Goal: Task Accomplishment & Management: Manage account settings

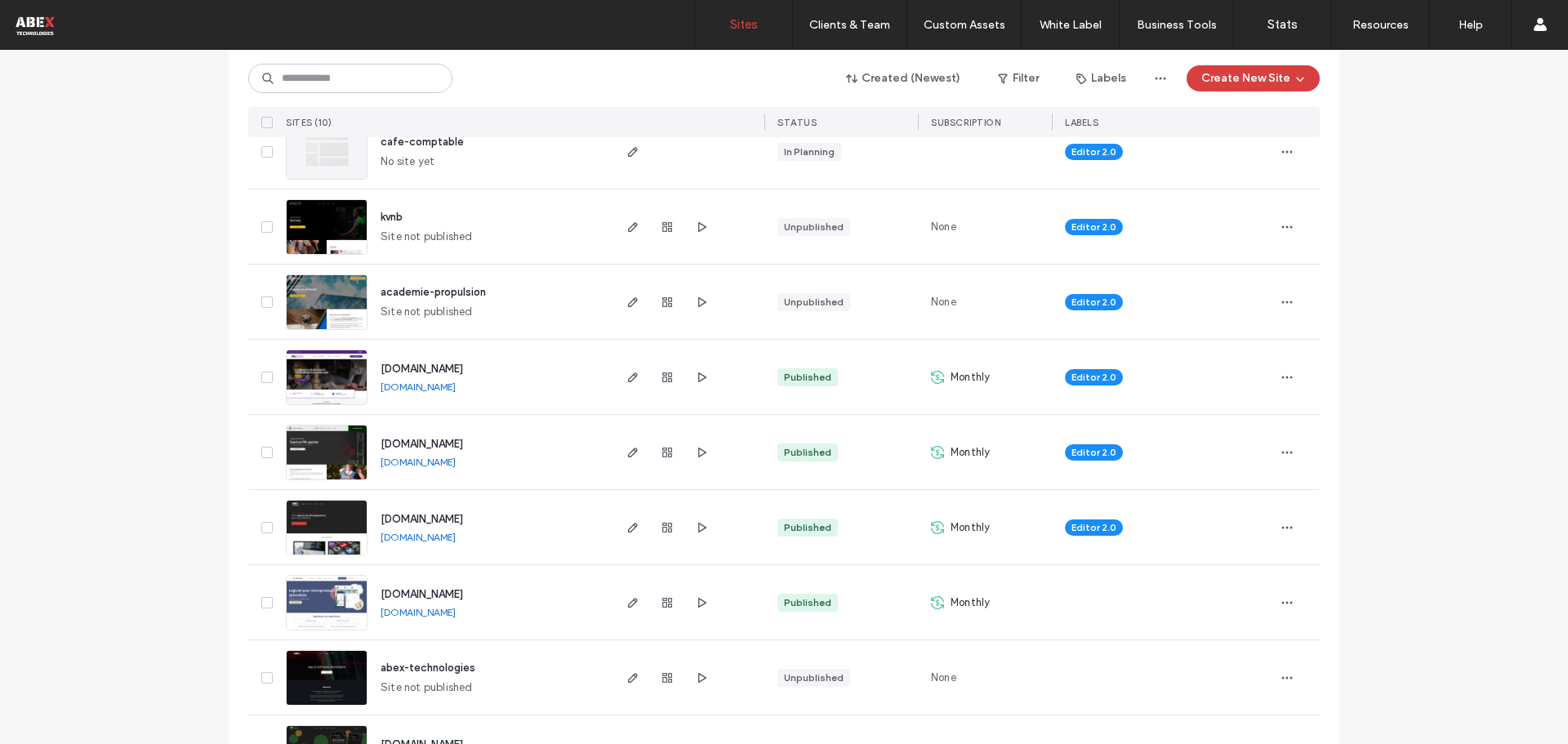
scroll to position [349, 0]
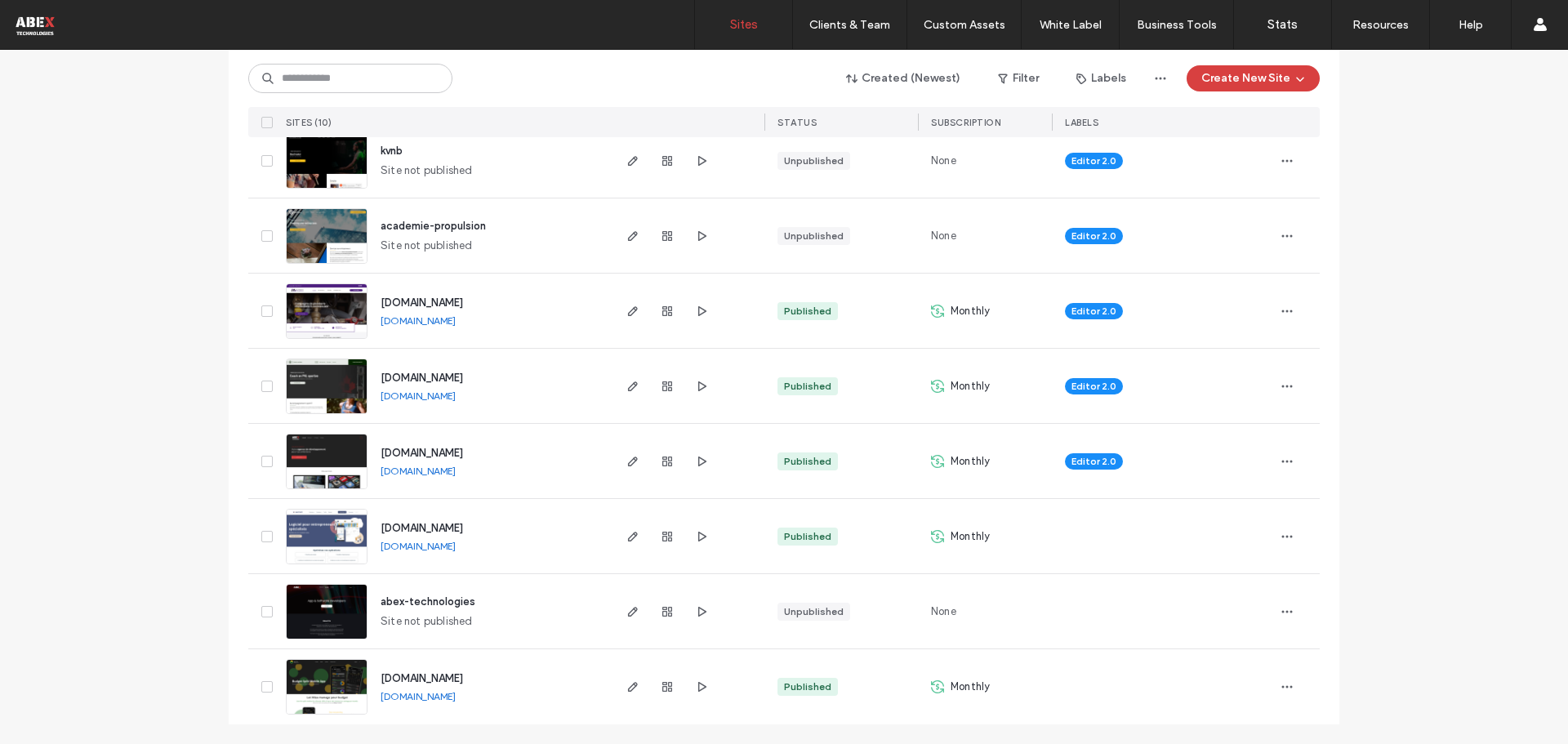
click at [301, 460] on img at bounding box center [327, 490] width 80 height 111
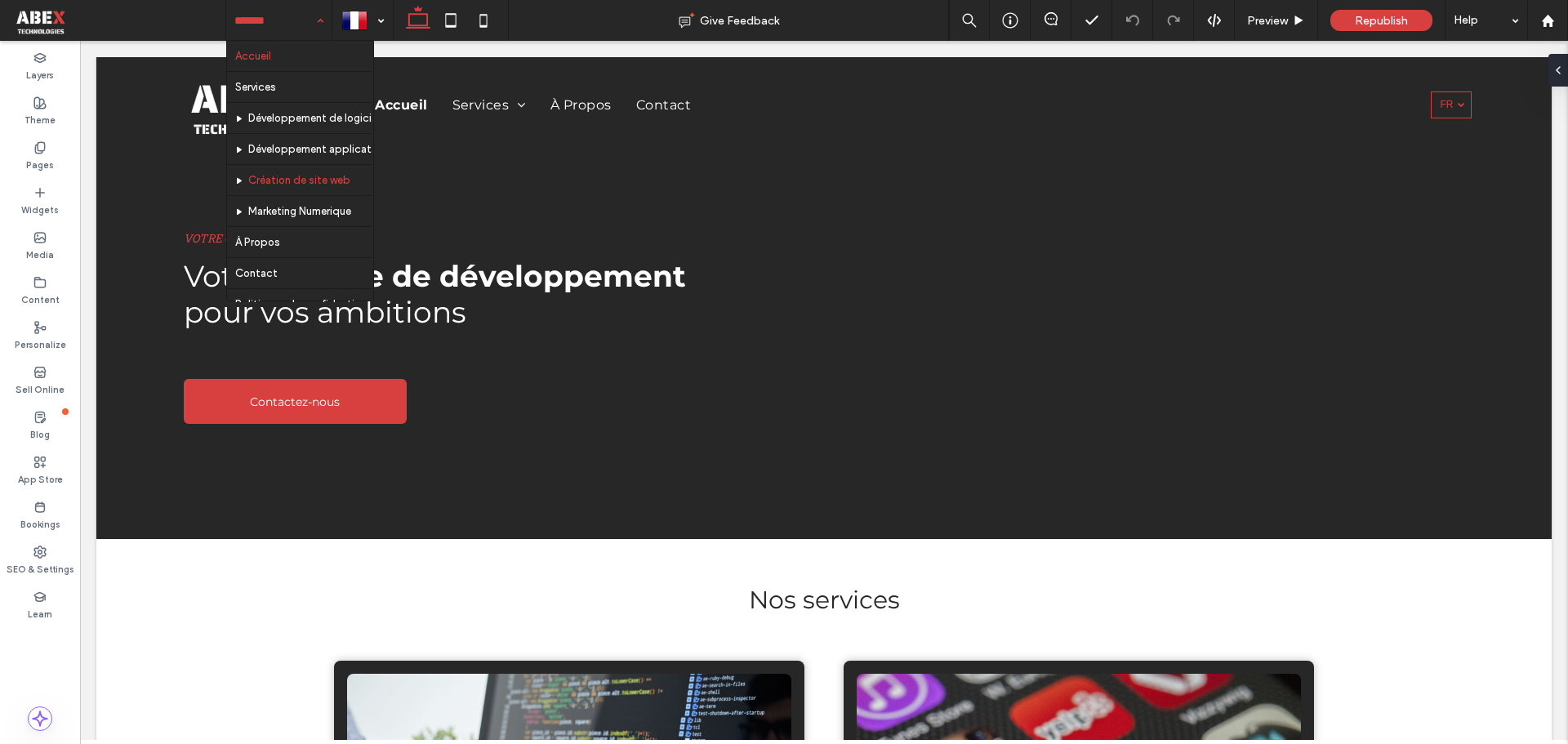
scroll to position [173, 0]
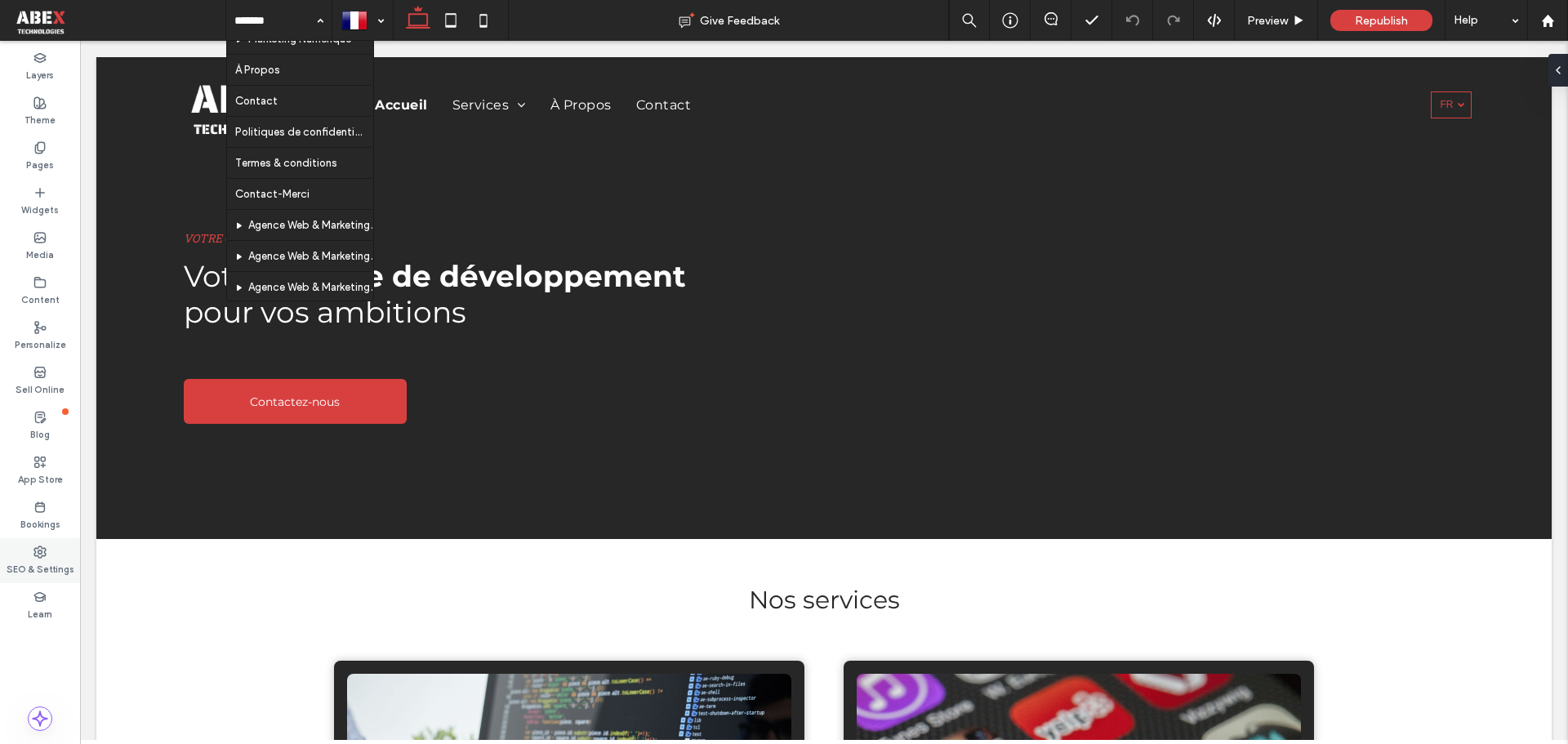
click at [43, 566] on label "SEO & Settings" at bounding box center [40, 568] width 68 height 18
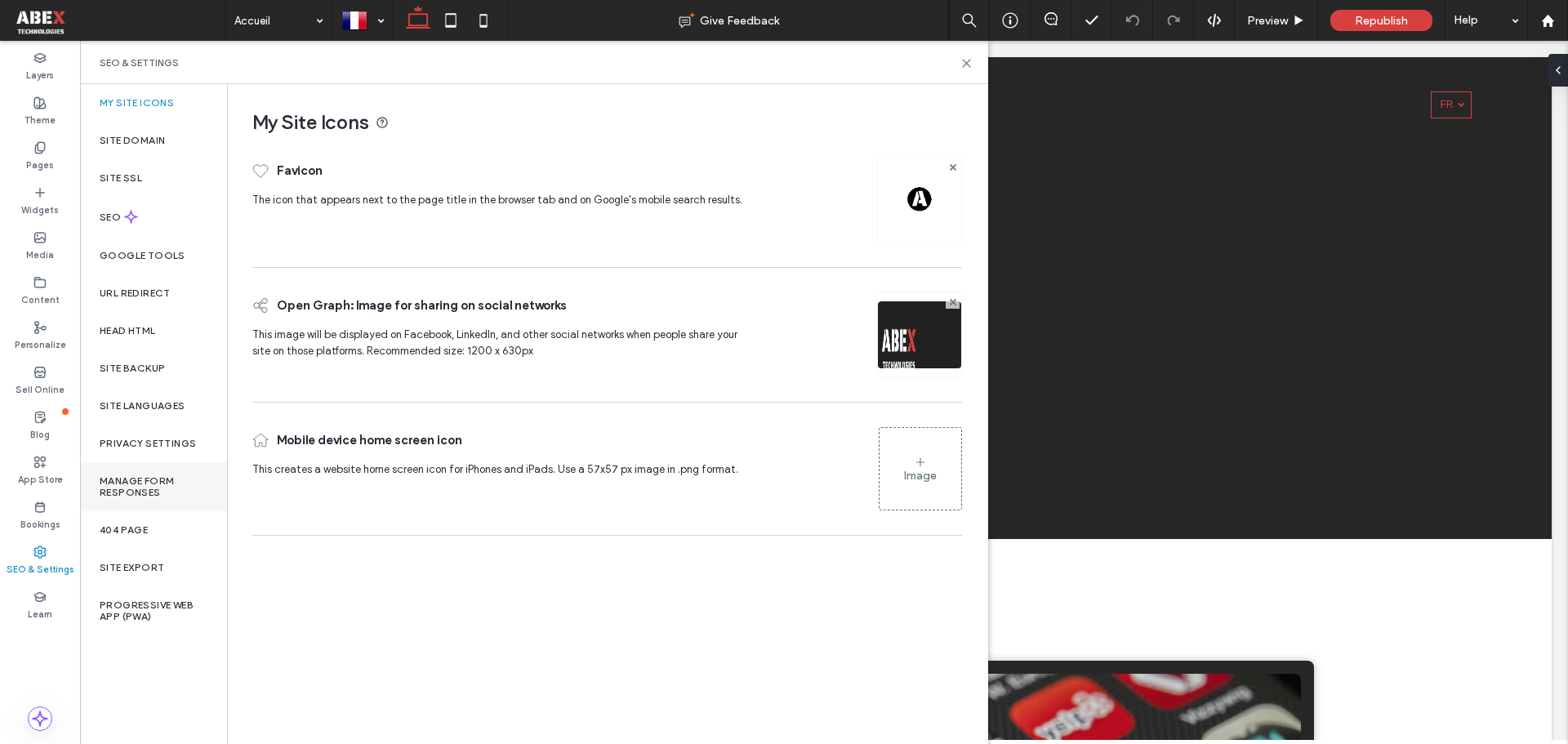
click at [147, 481] on label "Manage Form Responses" at bounding box center [154, 487] width 108 height 23
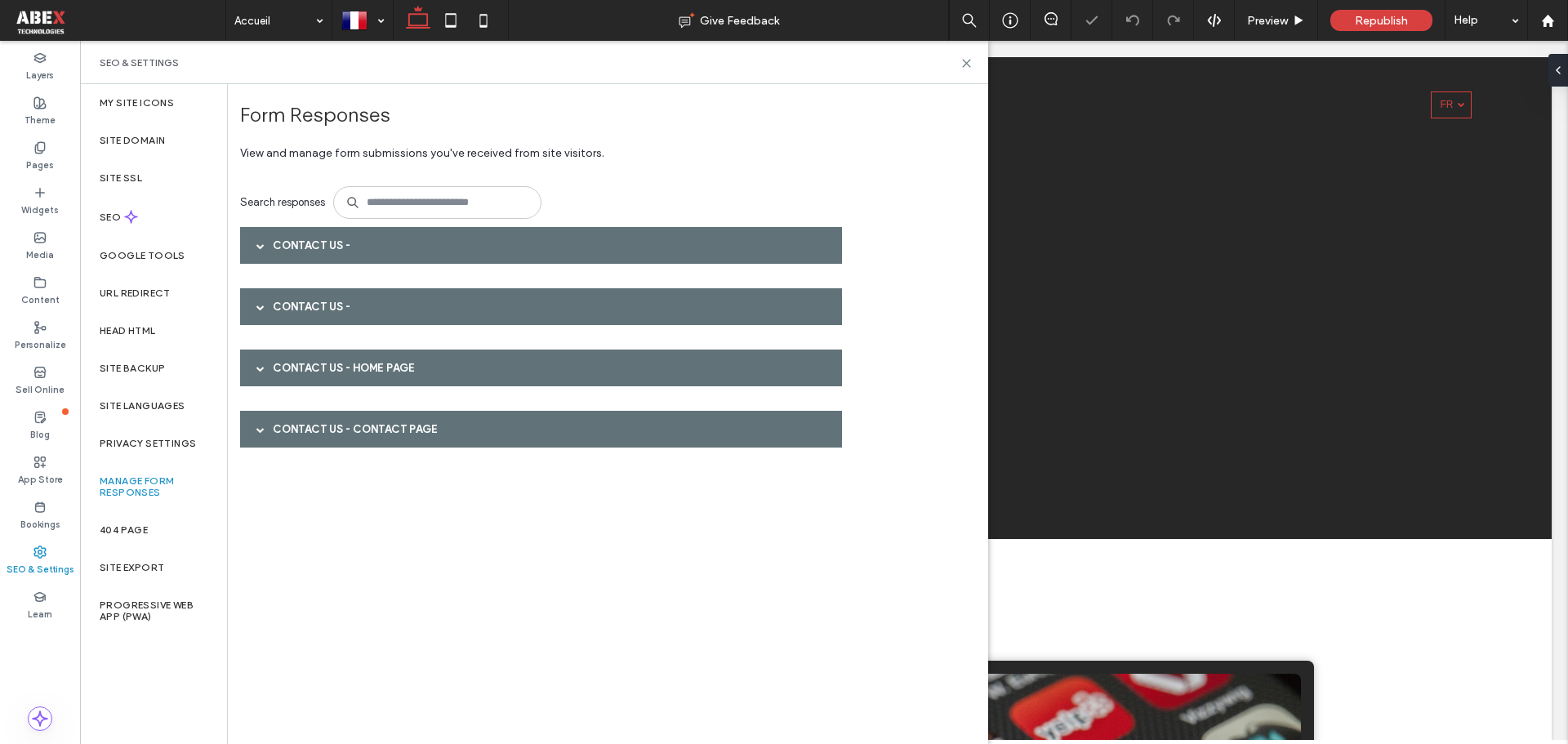
click at [334, 250] on div "Contact Us -" at bounding box center [541, 245] width 602 height 37
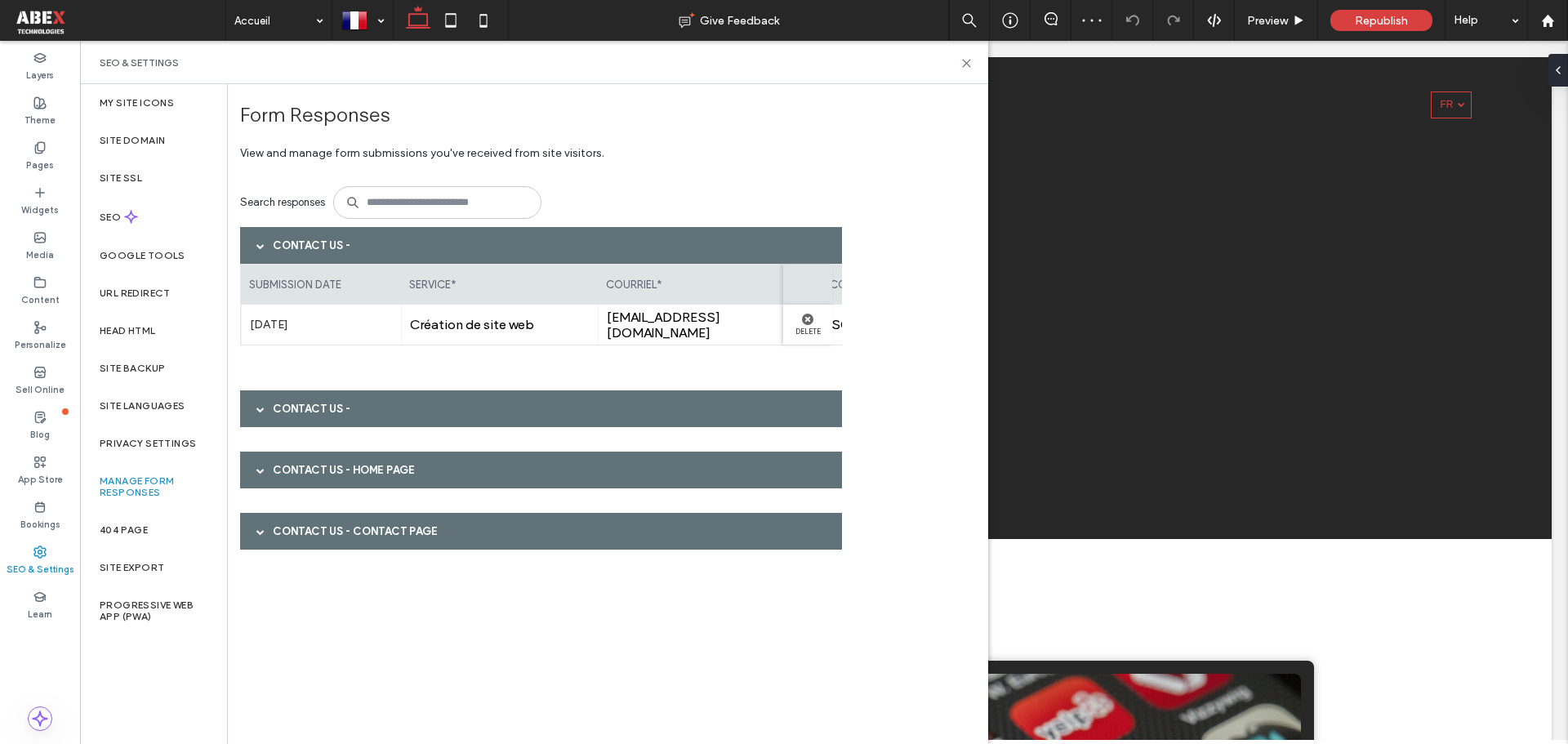
click at [328, 416] on div "Contact Us -" at bounding box center [541, 409] width 602 height 37
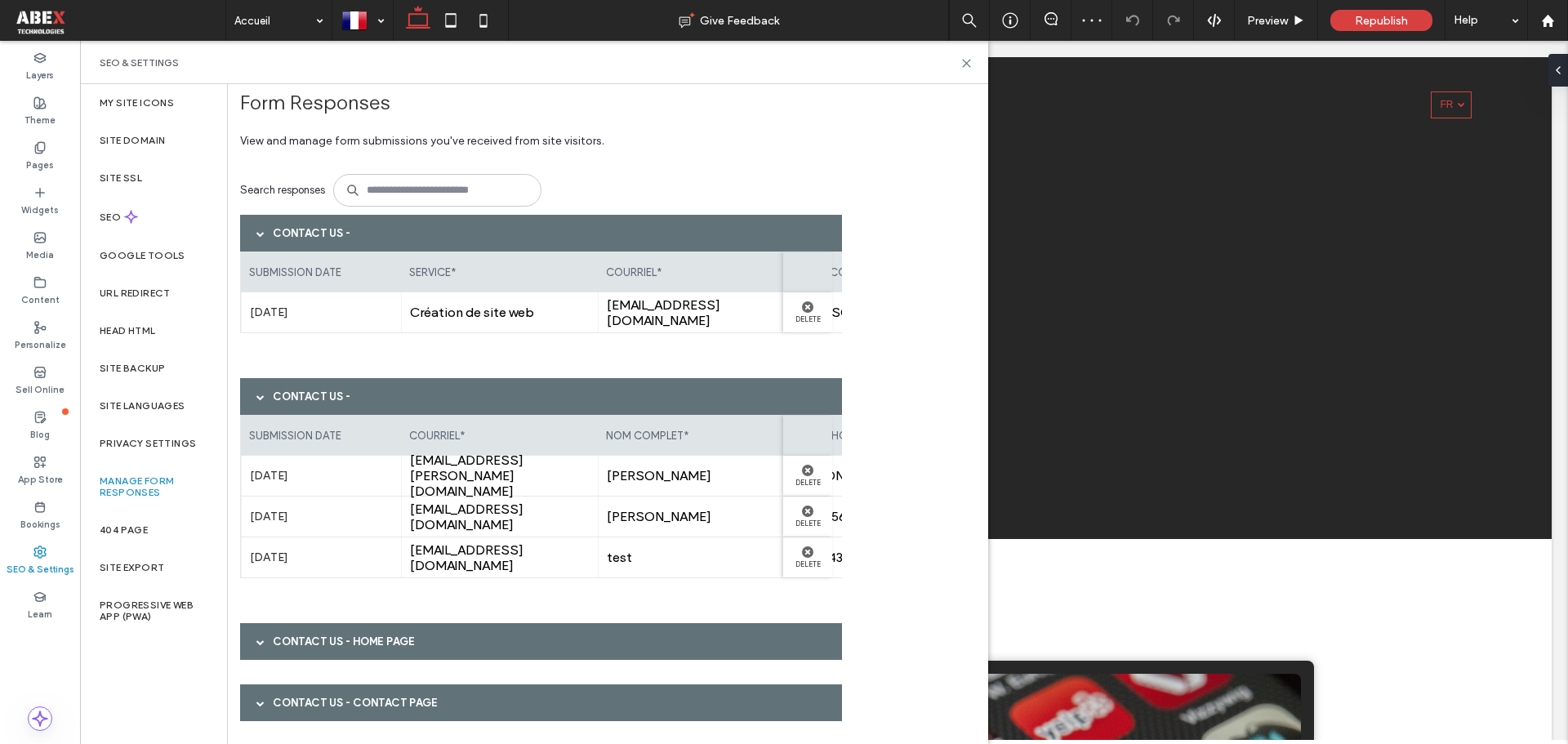
scroll to position [15, 0]
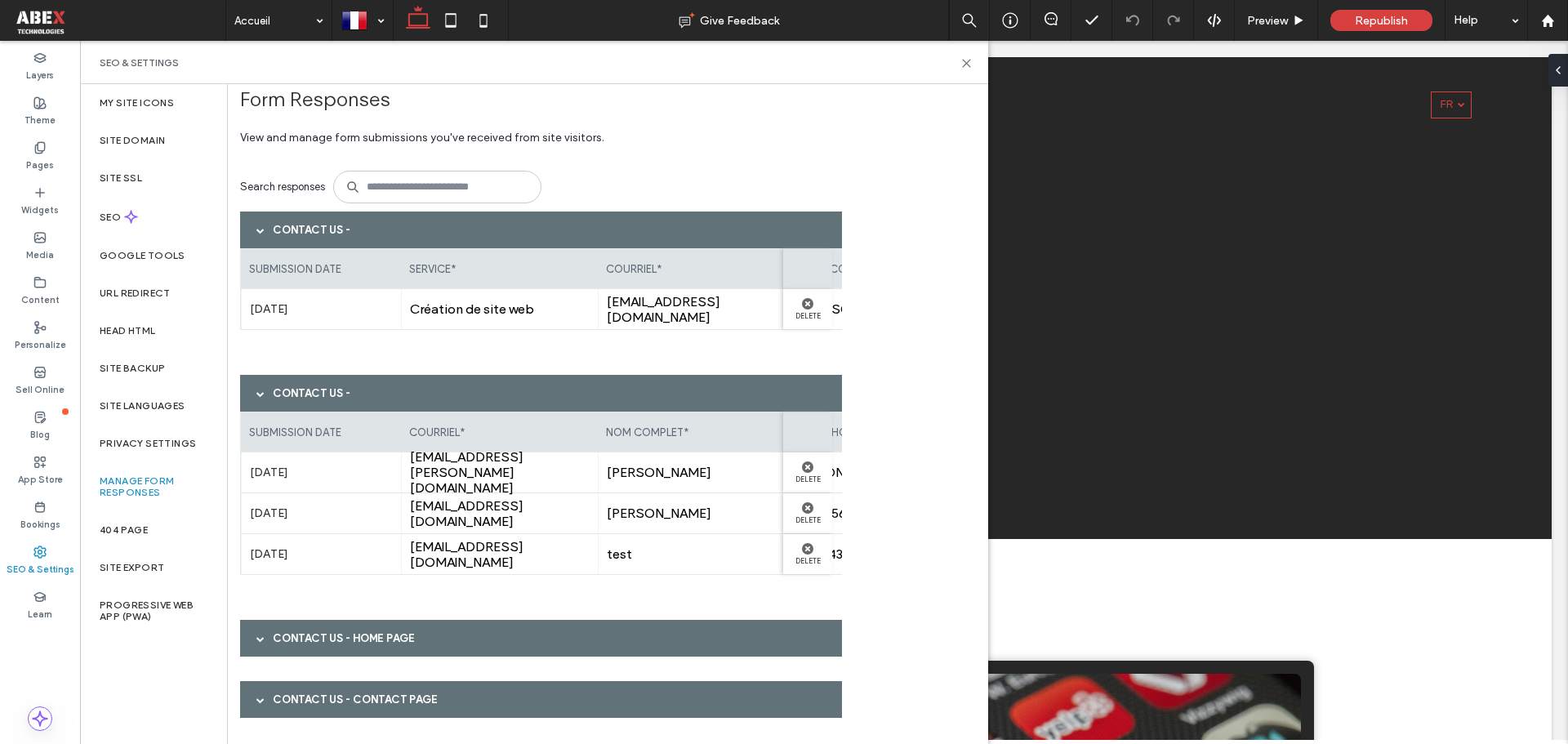
click at [369, 638] on div "Contact Us - Home page" at bounding box center [541, 638] width 602 height 37
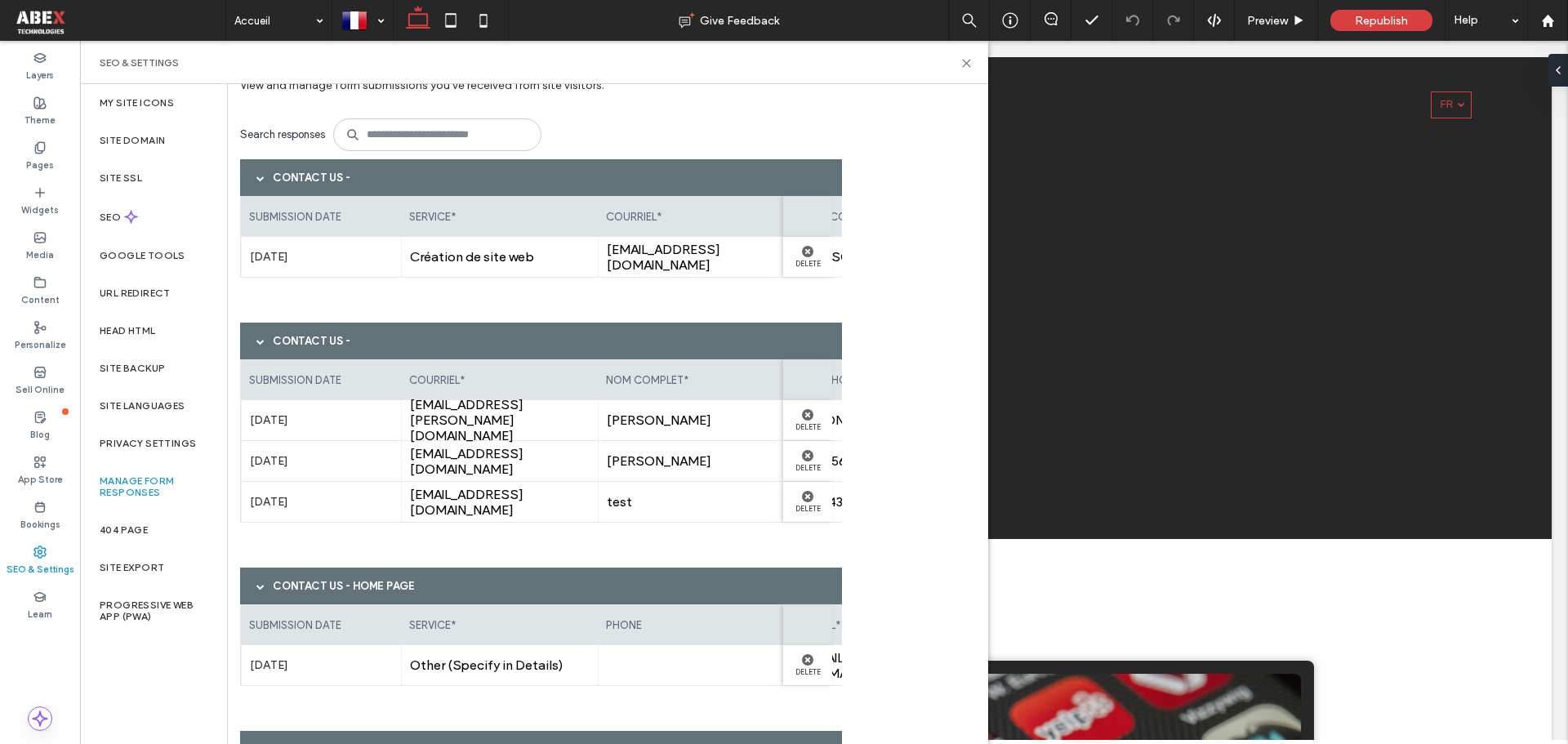
scroll to position [118, 0]
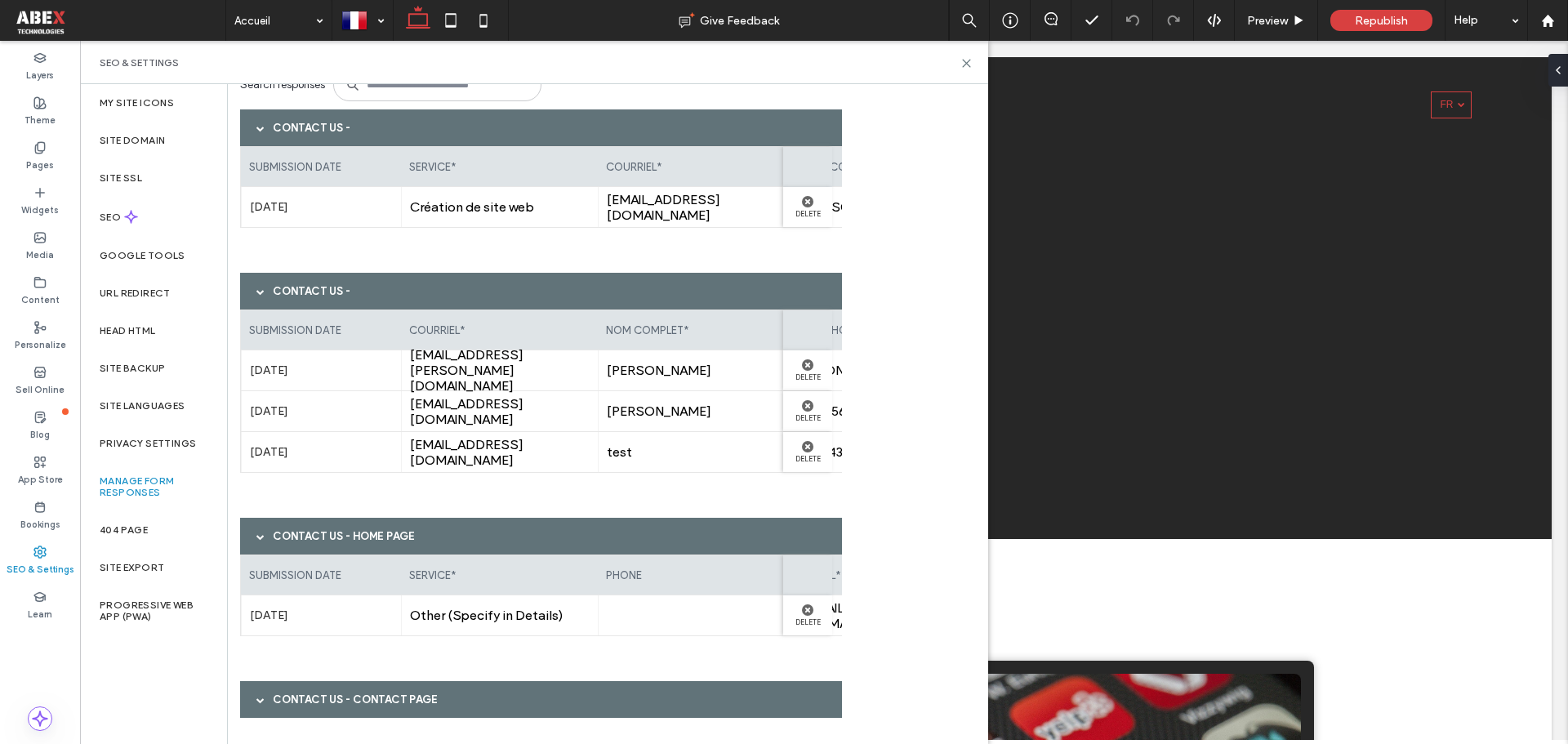
click at [376, 706] on div "Contact Us - Contact page" at bounding box center [541, 700] width 602 height 37
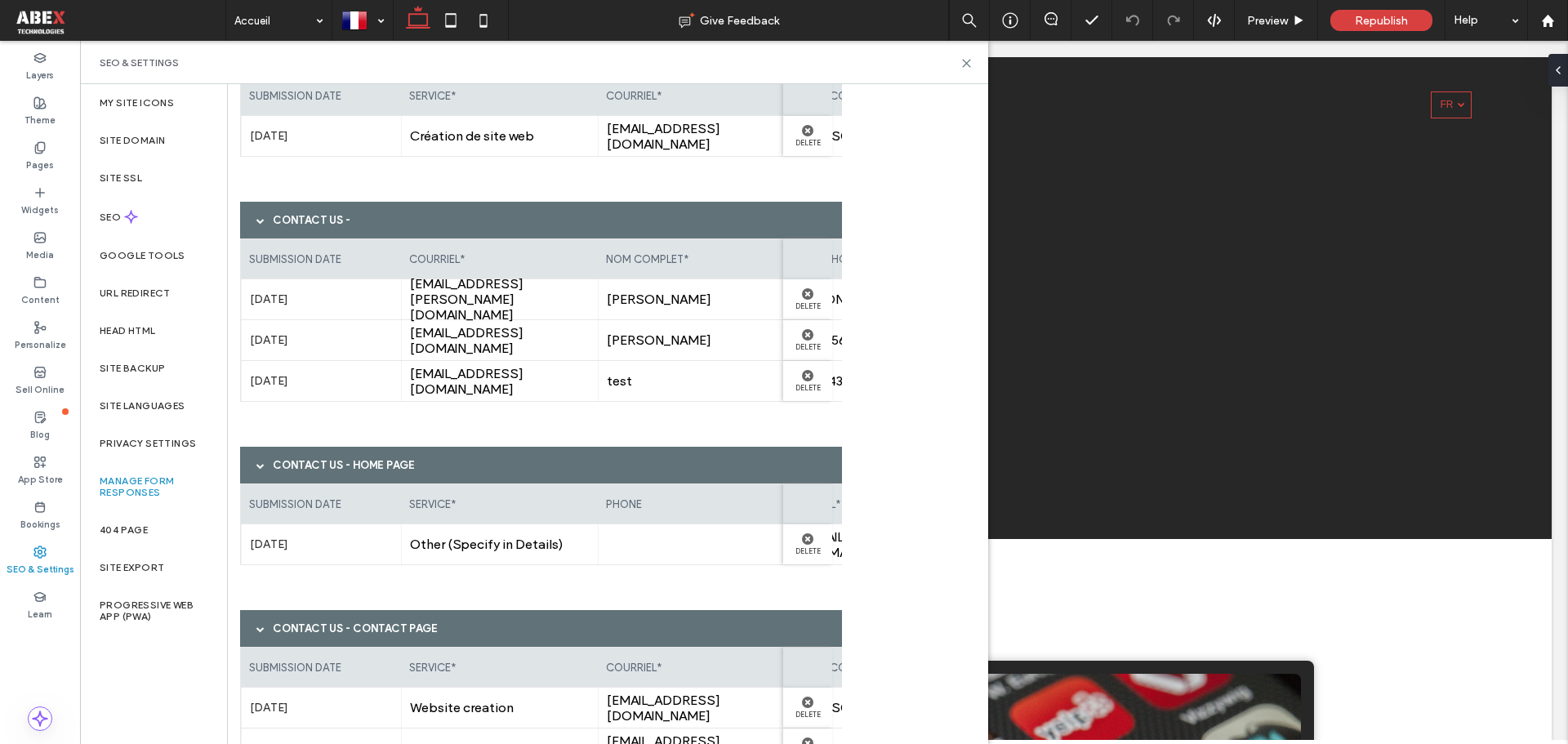
scroll to position [417, 0]
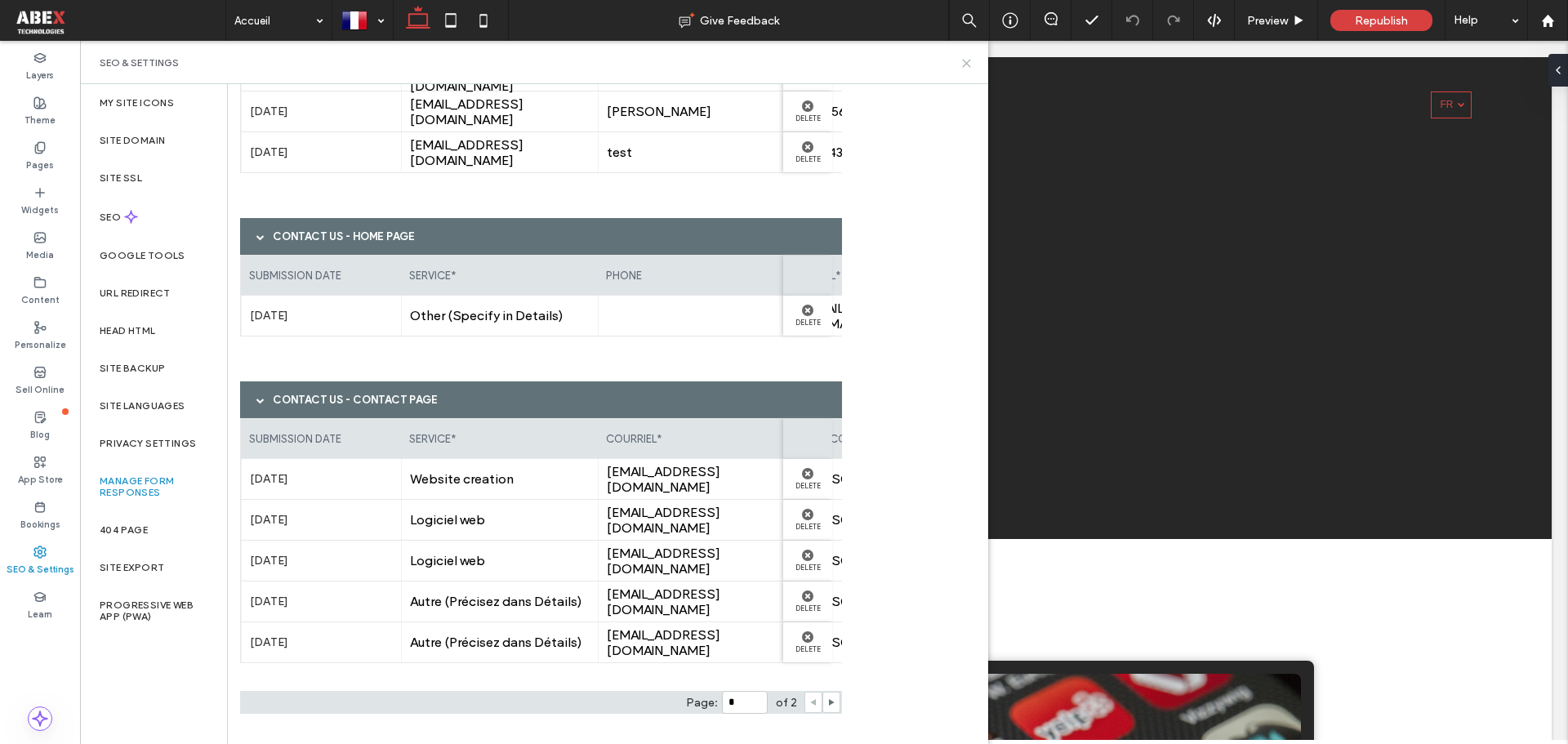
drag, startPoint x: 971, startPoint y: 61, endPoint x: 877, endPoint y: 21, distance: 102.2
click at [971, 61] on icon at bounding box center [967, 63] width 12 height 12
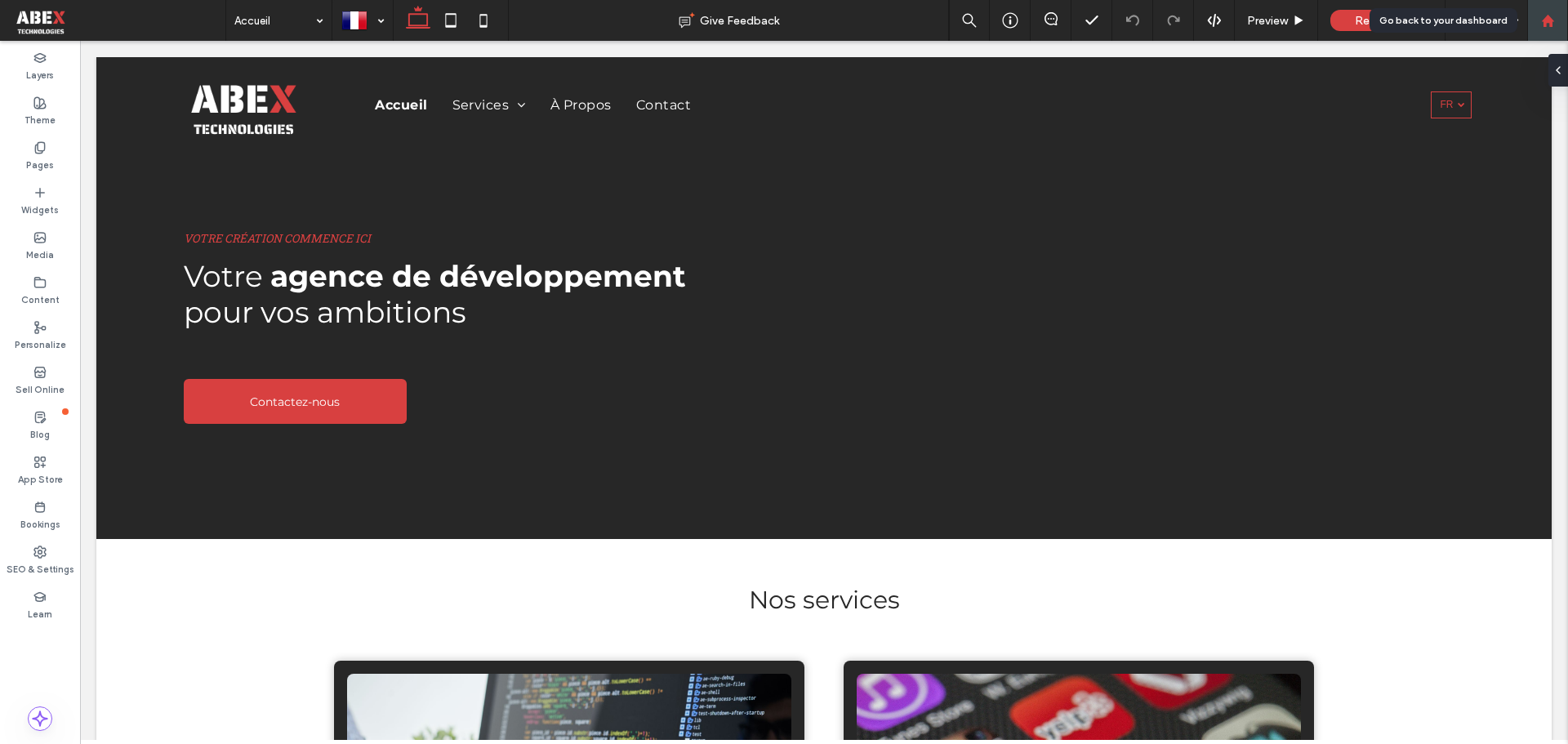
click at [1557, 21] on div at bounding box center [1548, 21] width 39 height 14
